Goal: Information Seeking & Learning: Understand process/instructions

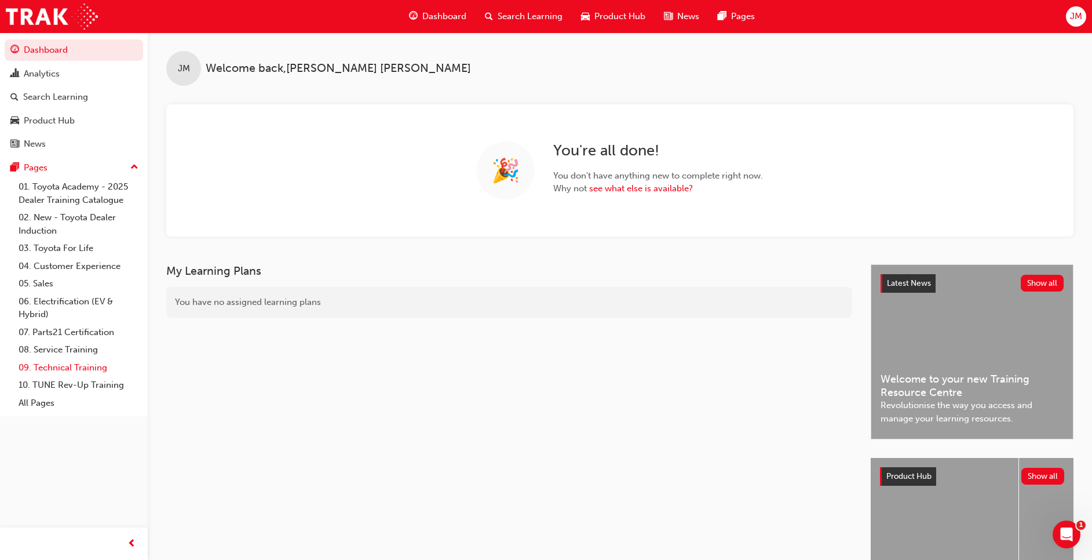
click at [88, 363] on link "09. Technical Training" at bounding box center [78, 368] width 129 height 18
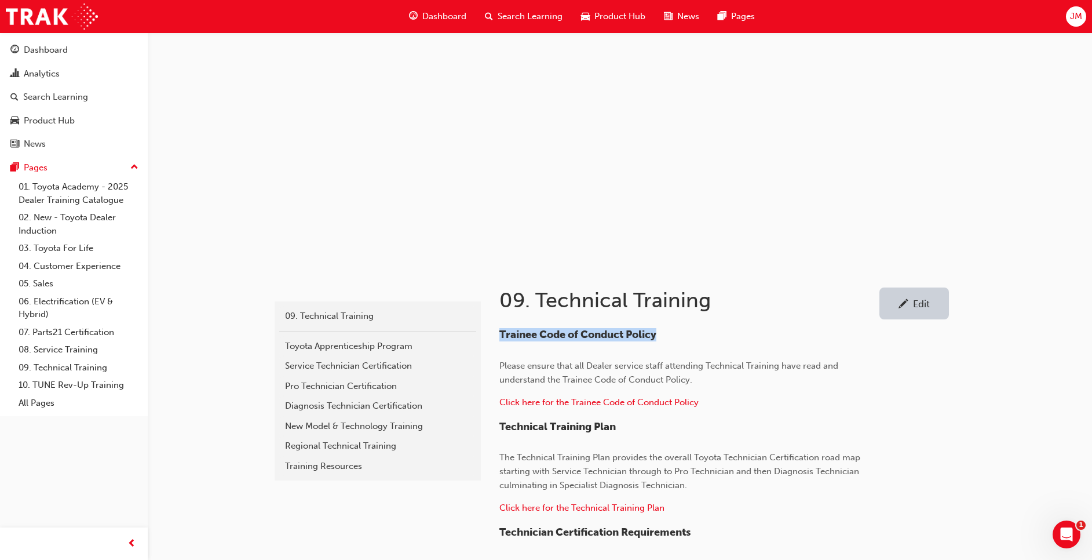
drag, startPoint x: 502, startPoint y: 332, endPoint x: 665, endPoint y: 332, distance: 163.4
click at [665, 332] on h4 "Trainee Code of Conduct Policy" at bounding box center [688, 335] width 377 height 13
copy span "Trainee Code of Conduct Policy"
click at [634, 404] on span "Click here for the Trainee Code of Conduct Policy" at bounding box center [599, 402] width 199 height 10
